Goal: Information Seeking & Learning: Learn about a topic

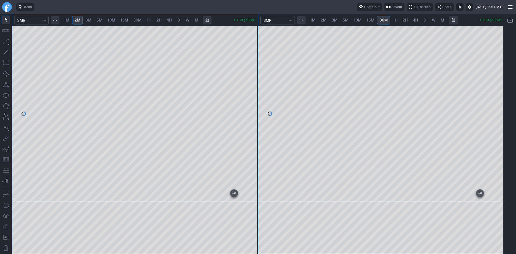
drag, startPoint x: 253, startPoint y: 93, endPoint x: 252, endPoint y: 105, distance: 11.3
click at [252, 105] on div at bounding box center [252, 112] width 11 height 162
drag, startPoint x: 224, startPoint y: 196, endPoint x: 199, endPoint y: 194, distance: 24.2
click at [199, 194] on div at bounding box center [133, 196] width 225 height 5
click at [395, 20] on span "1H" at bounding box center [395, 20] width 5 height 5
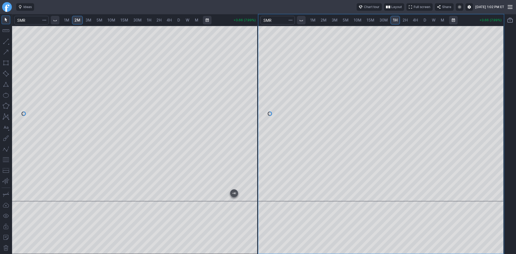
click at [404, 20] on span "2H" at bounding box center [404, 20] width 5 height 5
drag, startPoint x: 499, startPoint y: 63, endPoint x: 499, endPoint y: 66, distance: 3.0
click at [499, 66] on div at bounding box center [497, 112] width 11 height 162
drag, startPoint x: 252, startPoint y: 69, endPoint x: 253, endPoint y: 84, distance: 15.3
click at [253, 84] on div at bounding box center [252, 112] width 11 height 162
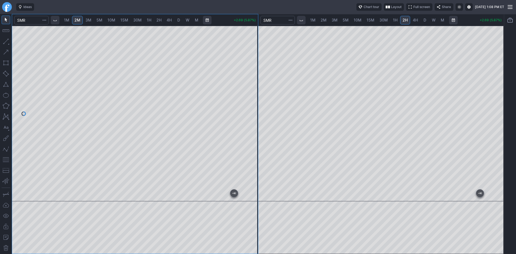
drag, startPoint x: 497, startPoint y: 71, endPoint x: 493, endPoint y: 91, distance: 20.7
click at [493, 91] on div at bounding box center [497, 112] width 11 height 162
drag, startPoint x: 493, startPoint y: 121, endPoint x: 495, endPoint y: 102, distance: 18.4
click at [495, 102] on div at bounding box center [497, 112] width 11 height 162
click at [5, 160] on button "button" at bounding box center [6, 159] width 9 height 9
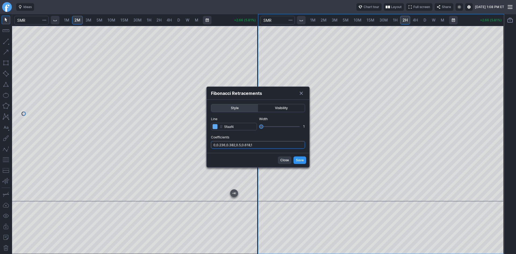
click at [279, 146] on input "0,0.236,0.382,0.5,0.618,1" at bounding box center [258, 145] width 94 height 8
type input "0,0.236,0.382,0.5,0.618,1,.786"
click at [299, 161] on span "Save" at bounding box center [300, 159] width 8 height 5
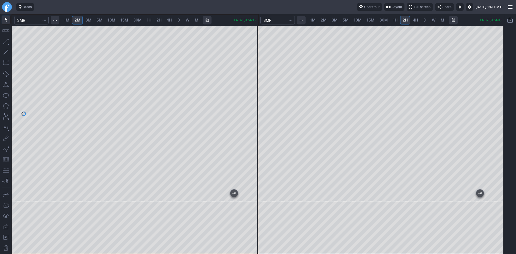
drag, startPoint x: 253, startPoint y: 131, endPoint x: 253, endPoint y: 139, distance: 8.1
click at [253, 139] on div at bounding box center [252, 112] width 11 height 162
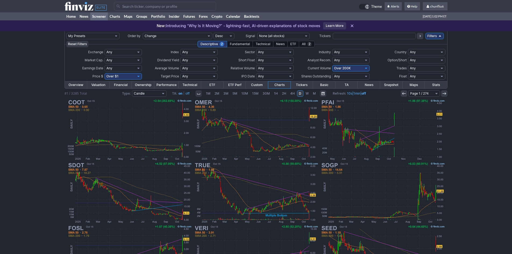
click at [146, 5] on input "Search" at bounding box center [165, 6] width 102 height 9
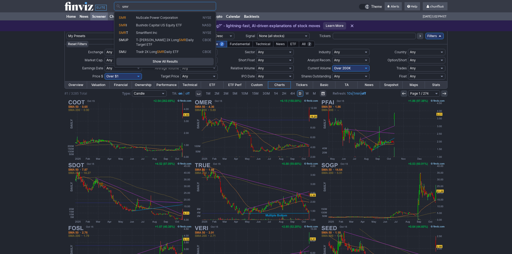
type input "smr"
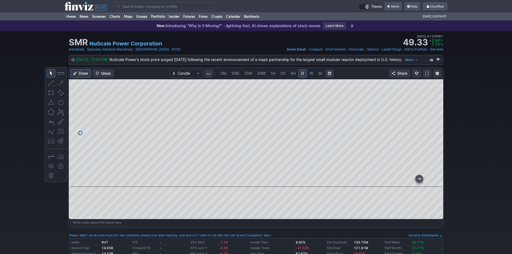
click at [428, 73] on span at bounding box center [426, 73] width 3 height 4
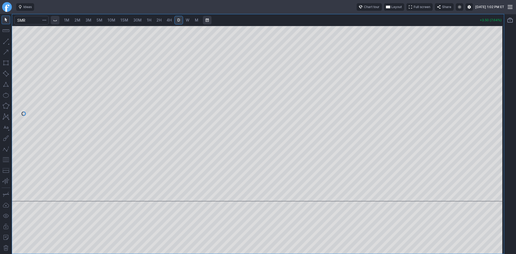
drag, startPoint x: 498, startPoint y: 77, endPoint x: 493, endPoint y: 117, distance: 40.3
click at [494, 114] on div at bounding box center [497, 112] width 11 height 162
drag, startPoint x: 400, startPoint y: 196, endPoint x: 516, endPoint y: 164, distance: 120.0
click at [516, 164] on div "1M 2M 3M 5M 10M 15M 30M 1H 2H 4H D W M +3.54 (7.73%)" at bounding box center [258, 134] width 516 height 240
drag, startPoint x: 396, startPoint y: 196, endPoint x: 494, endPoint y: 157, distance: 105.2
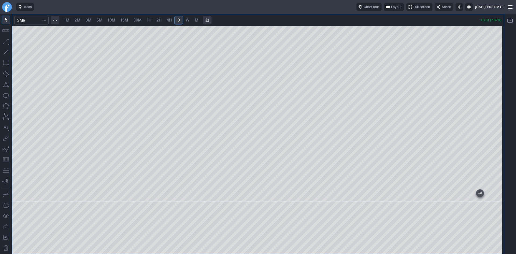
click at [512, 173] on div "1M 2M 3M 5M 10M 15M 30M 1H 2H 4H D W M +3.51 (7.67%)" at bounding box center [258, 134] width 516 height 240
drag, startPoint x: 499, startPoint y: 100, endPoint x: 496, endPoint y: 112, distance: 12.6
click at [498, 110] on div at bounding box center [497, 112] width 11 height 162
click at [6, 160] on button "button" at bounding box center [6, 159] width 9 height 9
drag, startPoint x: 497, startPoint y: 89, endPoint x: 492, endPoint y: 112, distance: 23.6
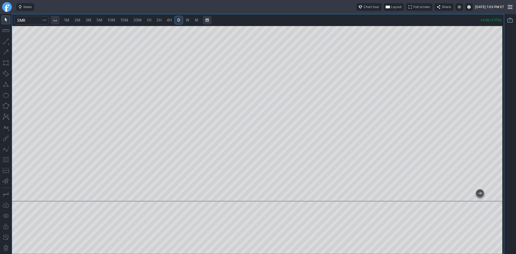
click at [492, 112] on div at bounding box center [497, 112] width 11 height 162
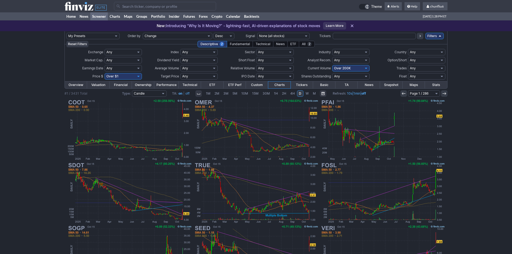
click at [134, 8] on input "Search" at bounding box center [165, 6] width 102 height 9
click at [174, 7] on input "Search" at bounding box center [165, 6] width 102 height 9
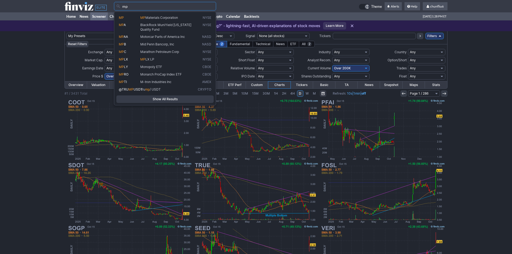
type input "mp"
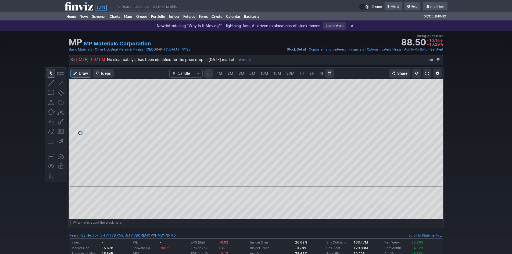
scroll to position [0, 29]
drag, startPoint x: 433, startPoint y: 96, endPoint x: 432, endPoint y: 109, distance: 12.9
click at [432, 105] on div at bounding box center [437, 132] width 11 height 94
click at [134, 8] on input "Search" at bounding box center [165, 6] width 102 height 9
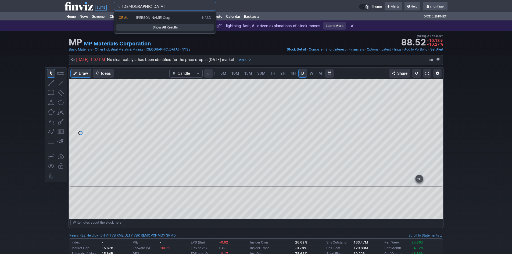
type input "crml"
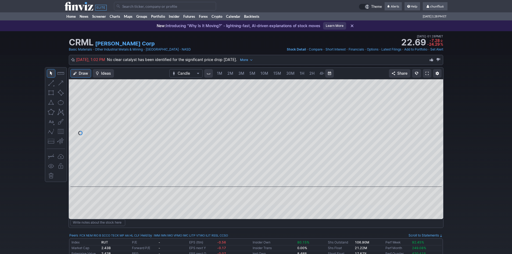
scroll to position [0, 29]
drag, startPoint x: 433, startPoint y: 98, endPoint x: 433, endPoint y: 110, distance: 12.4
click at [433, 109] on div at bounding box center [437, 132] width 11 height 94
click at [223, 74] on span "5M" at bounding box center [223, 73] width 6 height 5
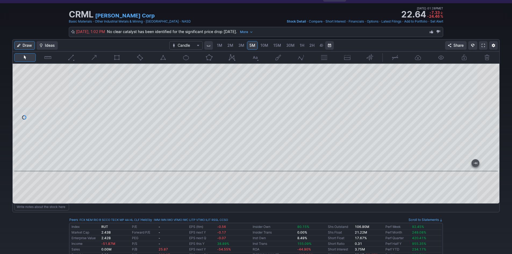
scroll to position [27, 0]
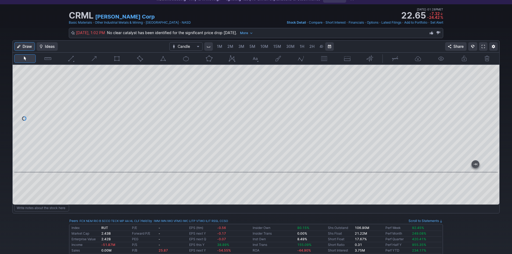
scroll to position [0, 29]
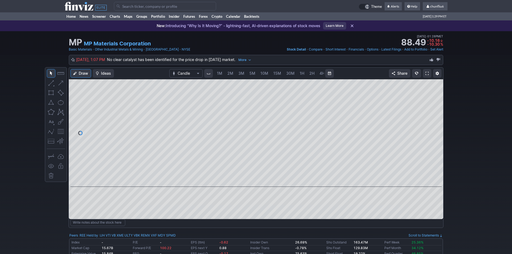
scroll to position [0, 29]
click at [133, 7] on input "Search" at bounding box center [165, 6] width 102 height 9
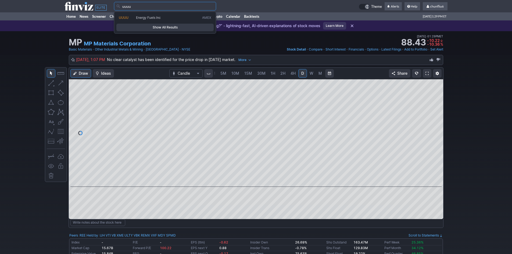
type input "uuuu"
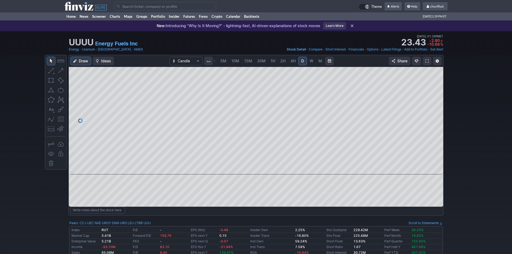
drag, startPoint x: 437, startPoint y: 90, endPoint x: 437, endPoint y: 100, distance: 10.5
click at [437, 100] on div at bounding box center [437, 119] width 11 height 94
click at [129, 6] on input "Search" at bounding box center [165, 6] width 102 height 9
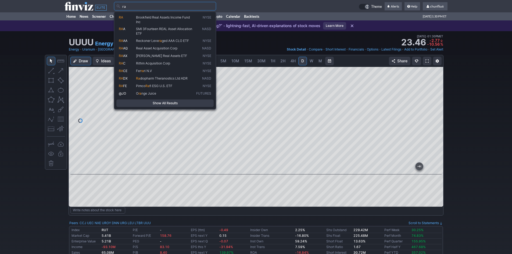
type input "r"
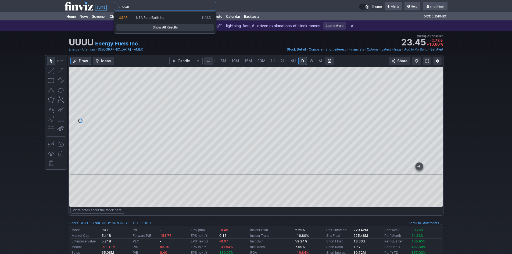
type input "usar"
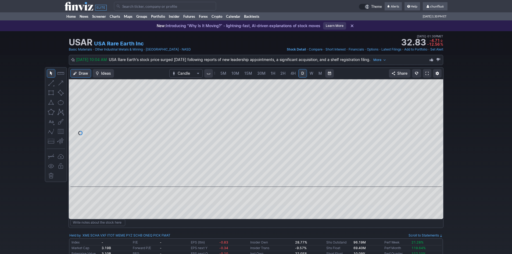
drag, startPoint x: 438, startPoint y: 96, endPoint x: 432, endPoint y: 107, distance: 13.1
click at [437, 104] on div at bounding box center [437, 132] width 11 height 94
